Goal: Navigation & Orientation: Go to known website

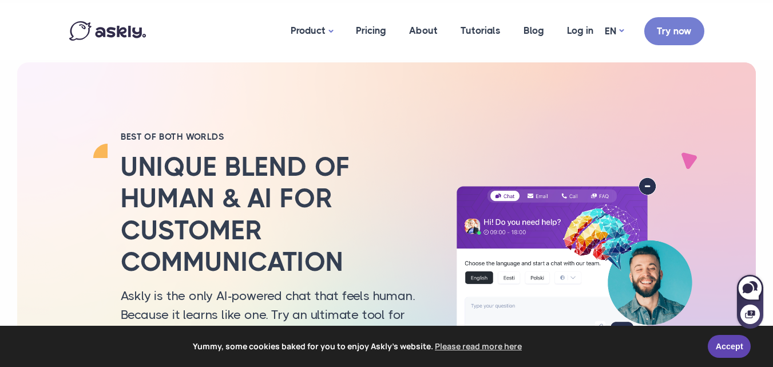
click at [129, 34] on img at bounding box center [107, 30] width 77 height 19
click at [583, 31] on link "Log in" at bounding box center [580, 31] width 49 height 56
